Goal: Transaction & Acquisition: Purchase product/service

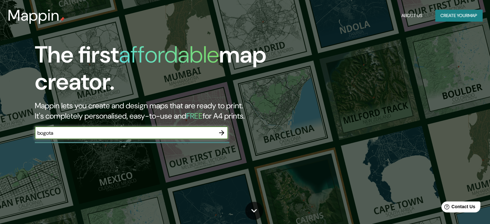
type input "bogota"
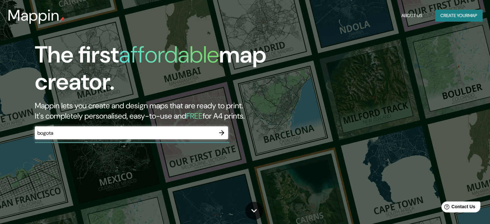
click at [453, 221] on div "The first affordable map creator. Mappin lets you create and design maps that a…" at bounding box center [245, 112] width 490 height 224
click at [434, 72] on div "The first affordable map creator. Mappin lets you create and design maps that a…" at bounding box center [245, 112] width 490 height 224
click at [301, 107] on div "The first affordable map creator. Mappin lets you create and design maps that a…" at bounding box center [157, 93] width 294 height 104
click at [223, 130] on icon "button" at bounding box center [222, 133] width 8 height 8
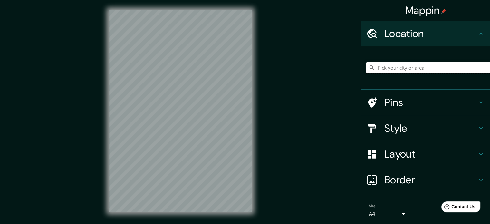
click at [398, 69] on input "Pick your city or area" at bounding box center [429, 68] width 124 height 12
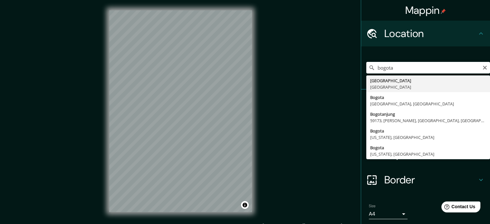
type input "[GEOGRAPHIC_DATA], [GEOGRAPHIC_DATA]"
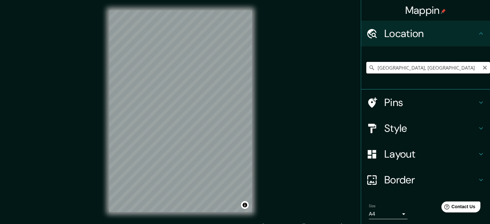
click at [409, 69] on input "[GEOGRAPHIC_DATA], [GEOGRAPHIC_DATA]" at bounding box center [429, 68] width 124 height 12
click at [332, 92] on div "Mappin Location [GEOGRAPHIC_DATA], [GEOGRAPHIC_DATA] Pins Style Layout Border C…" at bounding box center [245, 116] width 490 height 233
click at [418, 103] on h4 "Pins" at bounding box center [431, 102] width 93 height 13
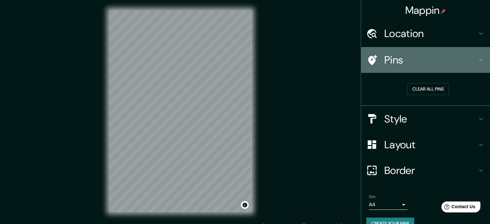
click at [408, 60] on h4 "Pins" at bounding box center [431, 60] width 93 height 13
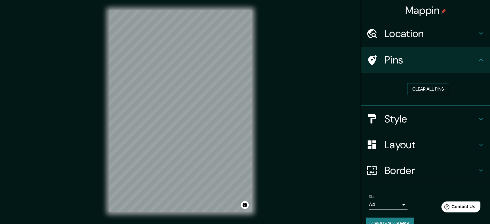
click at [418, 116] on h4 "Style" at bounding box center [431, 119] width 93 height 13
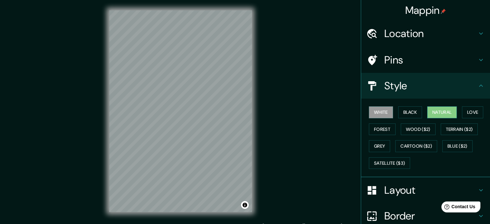
click at [436, 109] on button "Natural" at bounding box center [442, 112] width 30 height 12
click at [414, 109] on button "Black" at bounding box center [410, 112] width 24 height 12
